Goal: Task Accomplishment & Management: Manage account settings

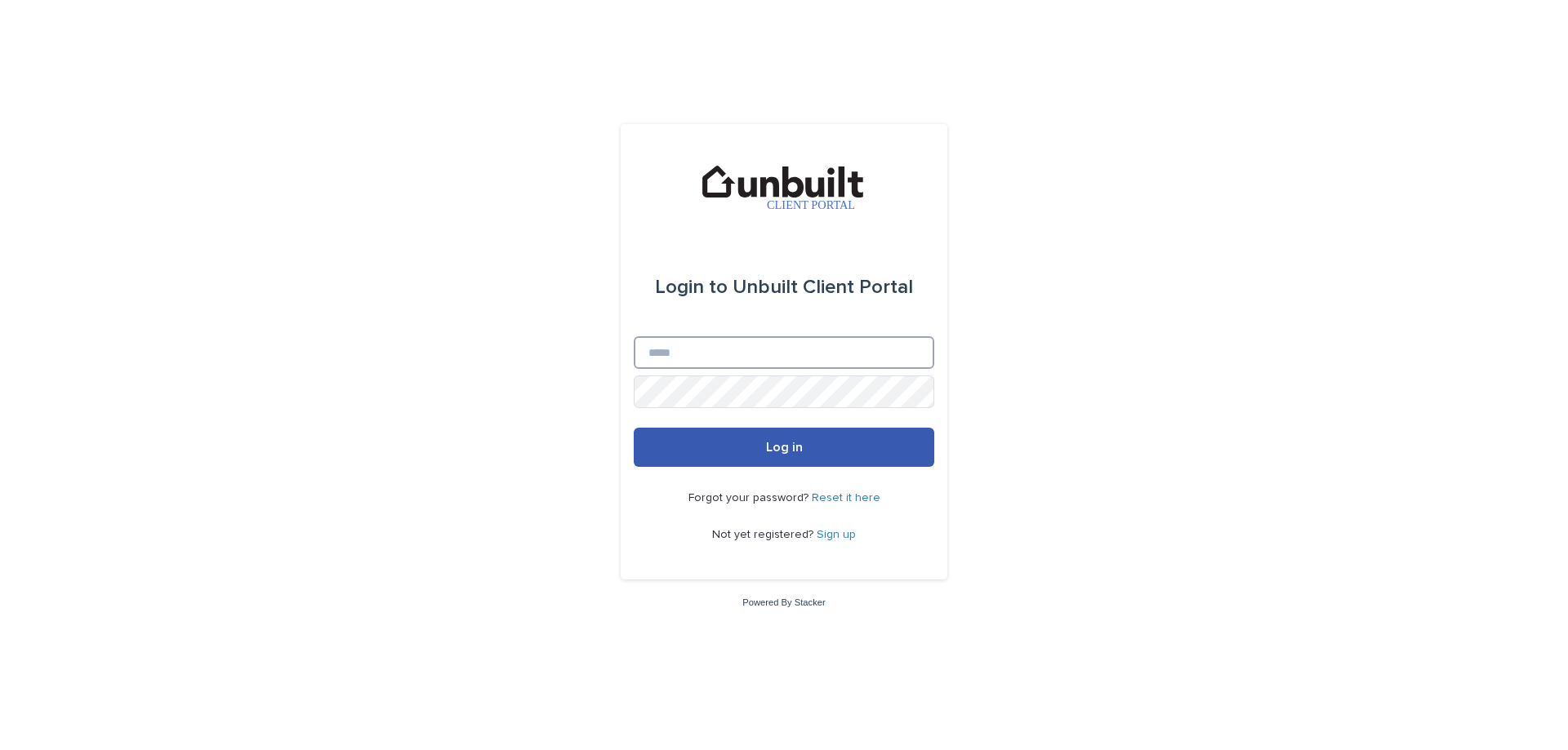
type input "**********"
click at [766, 456] on button "Log in" at bounding box center [784, 447] width 301 height 39
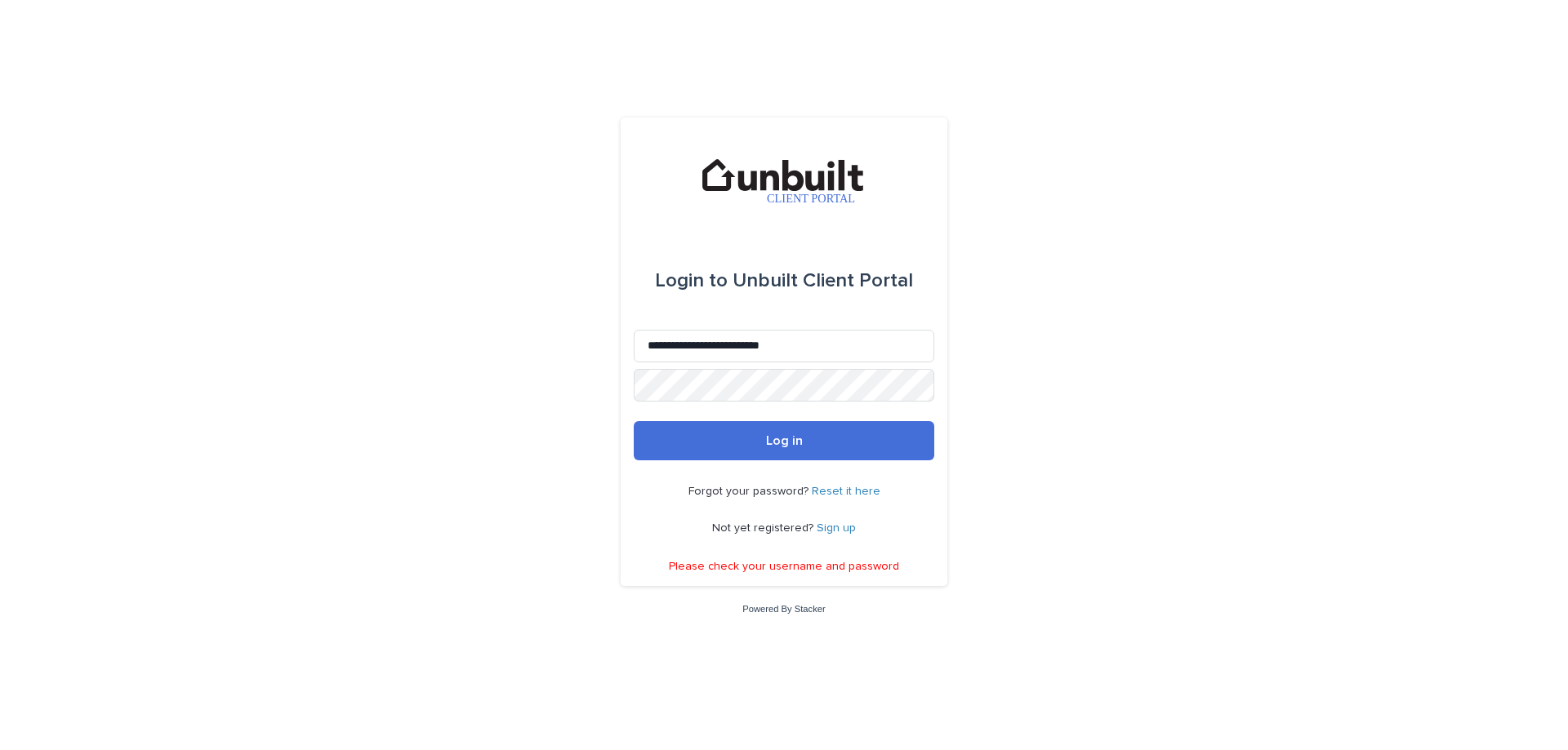
click at [809, 403] on form "**********" at bounding box center [784, 345] width 301 height 229
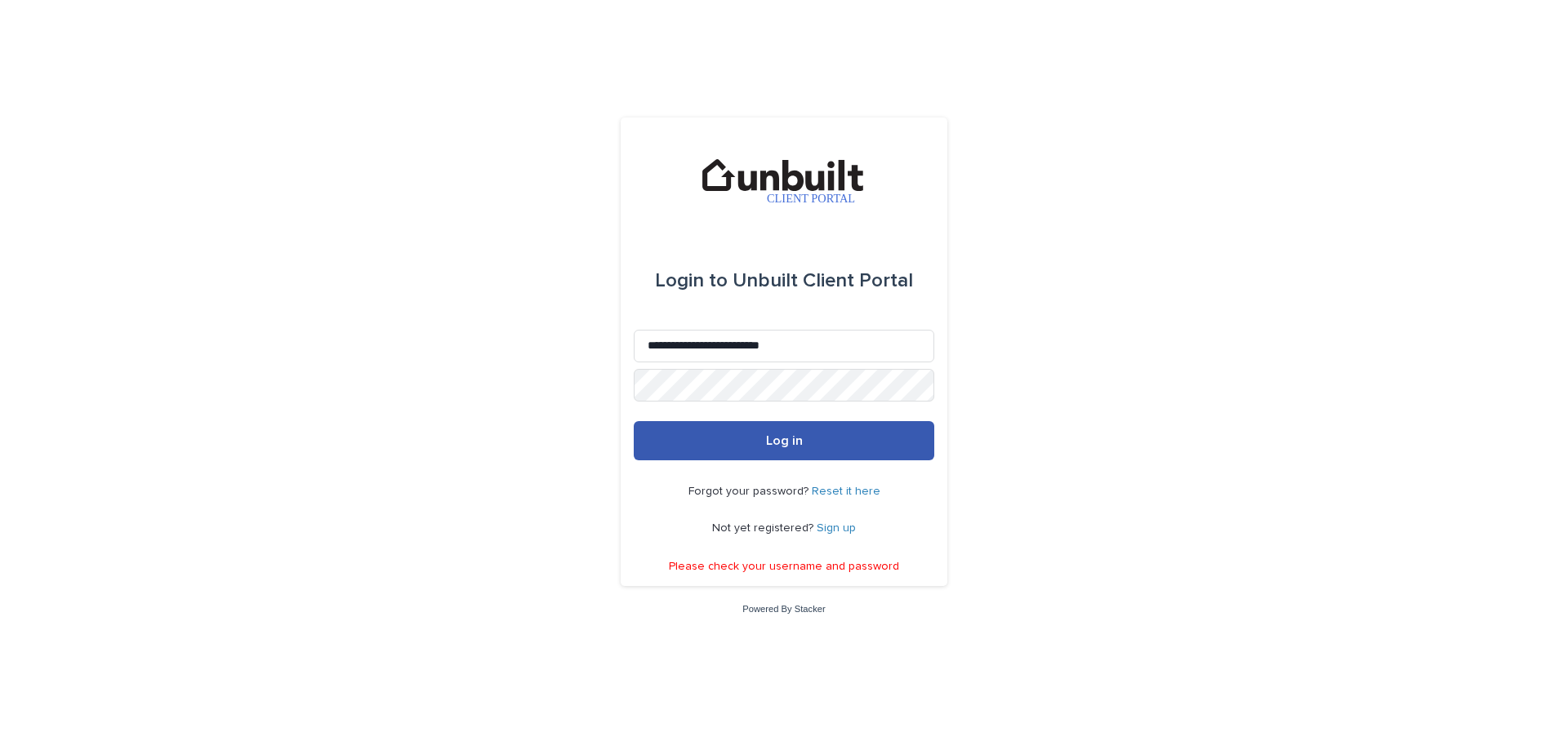
click at [717, 442] on button "Log in" at bounding box center [784, 440] width 301 height 39
